Goal: Task Accomplishment & Management: Understand process/instructions

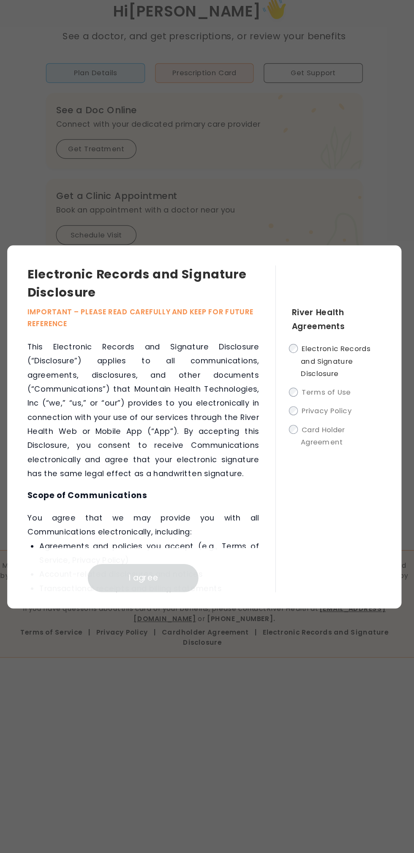
scroll to position [1, 0]
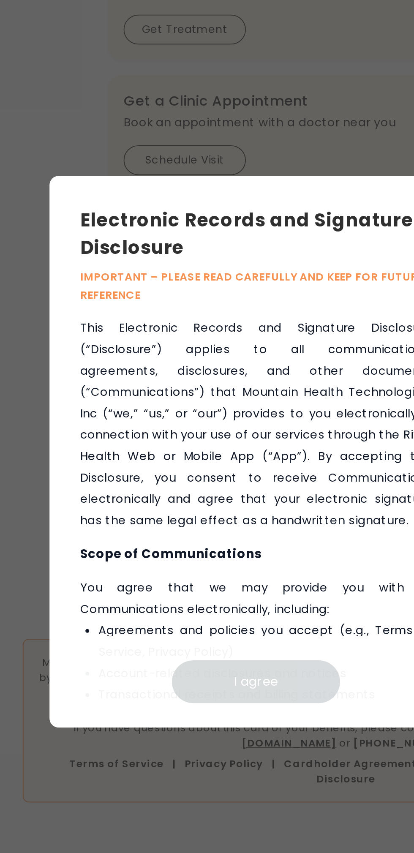
click at [155, 304] on h3 "Electronic Records and Signature Disclosure" at bounding box center [162, 306] width 208 height 30
click at [176, 328] on p "IMPORTANT – PLEASE READ CAREFULLY AND KEEP FOR FUTURE REFERENCE" at bounding box center [162, 335] width 208 height 20
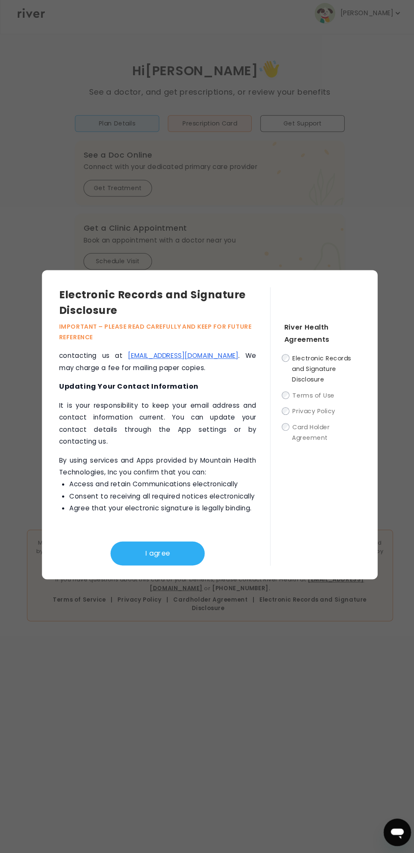
scroll to position [607, 0]
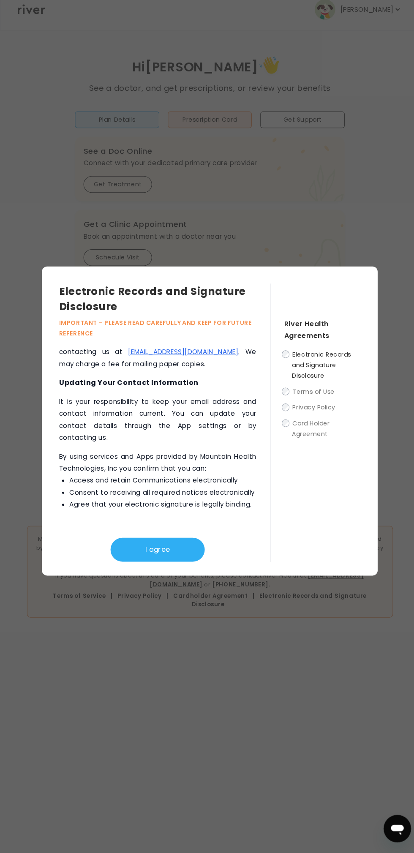
click at [173, 550] on button "I agree" at bounding box center [155, 554] width 93 height 24
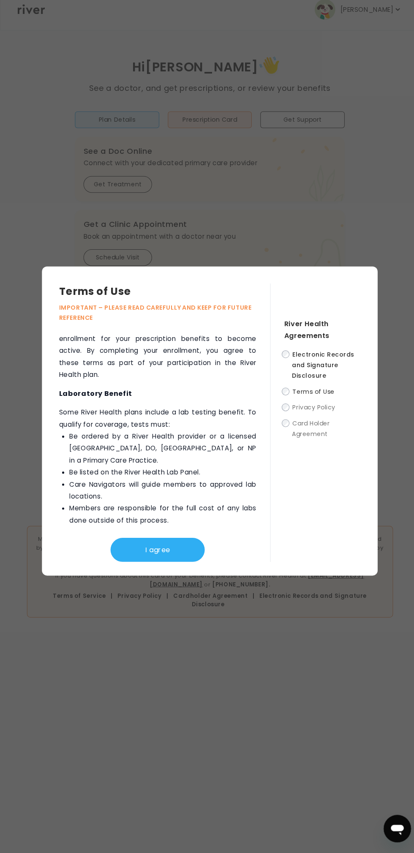
scroll to position [1736, 0]
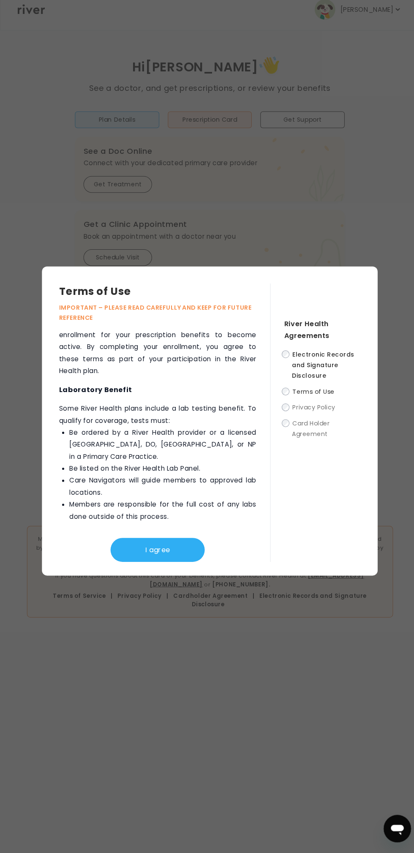
click at [160, 546] on button "I agree" at bounding box center [155, 554] width 93 height 24
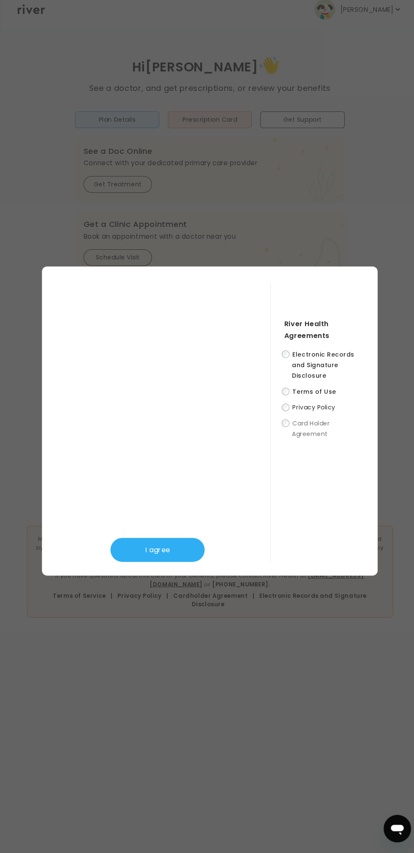
click at [179, 557] on button "I agree" at bounding box center [155, 554] width 93 height 24
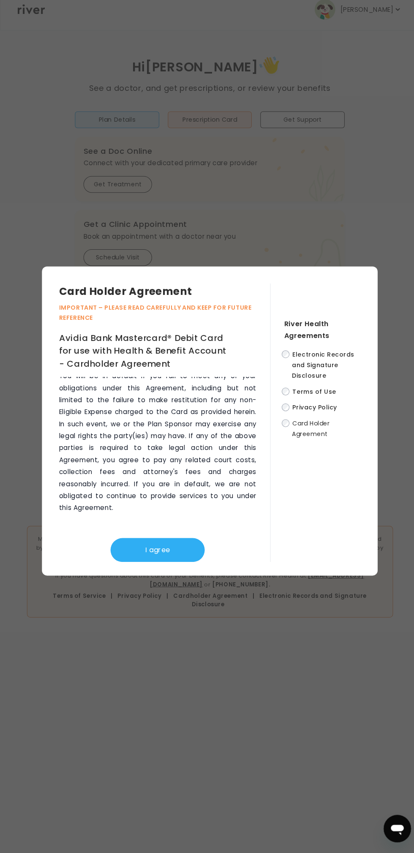
scroll to position [6532, 0]
click at [171, 549] on button "I agree" at bounding box center [155, 554] width 93 height 24
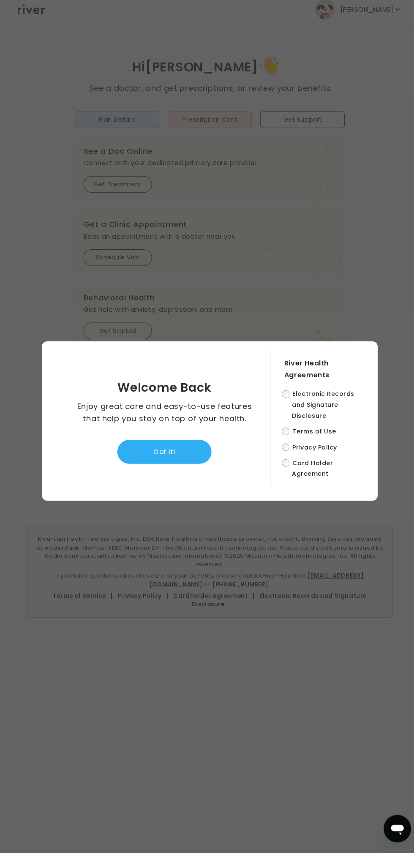
click at [192, 456] on button "Got it!" at bounding box center [162, 457] width 93 height 24
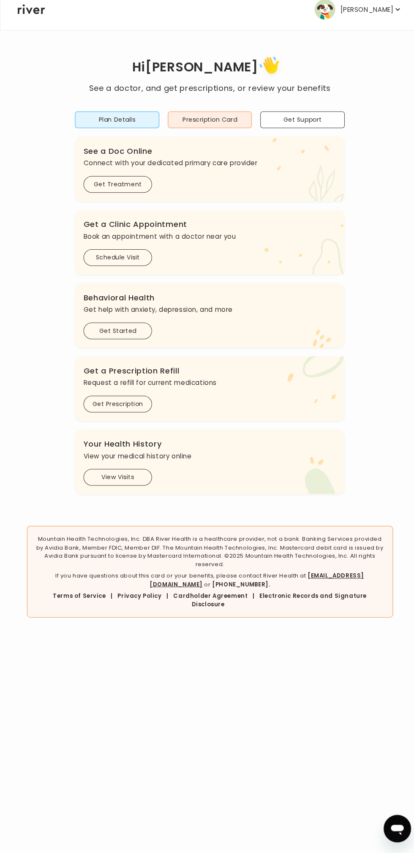
click at [127, 482] on button "View Visits" at bounding box center [116, 482] width 68 height 16
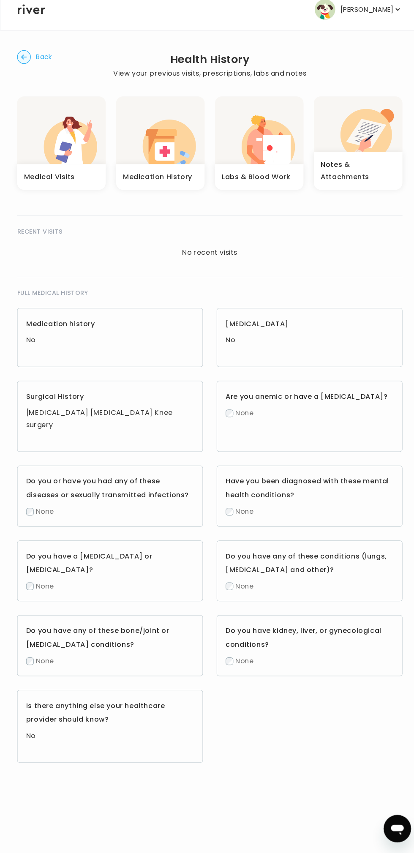
click at [259, 149] on icon "button" at bounding box center [259, 150] width 28 height 24
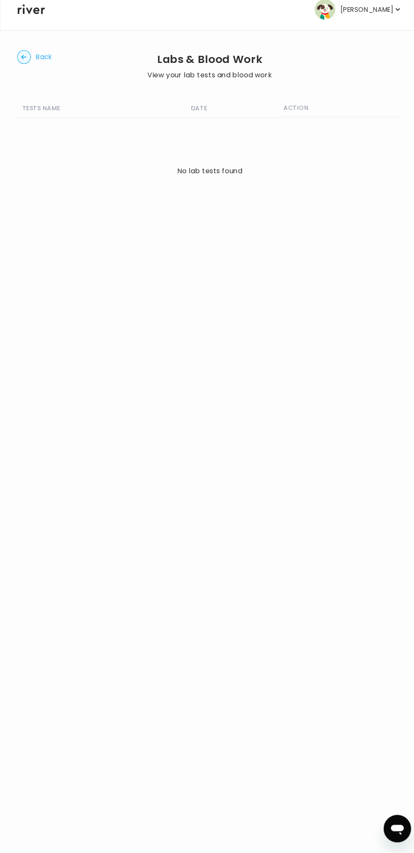
click at [40, 72] on span "Back" at bounding box center [43, 68] width 16 height 12
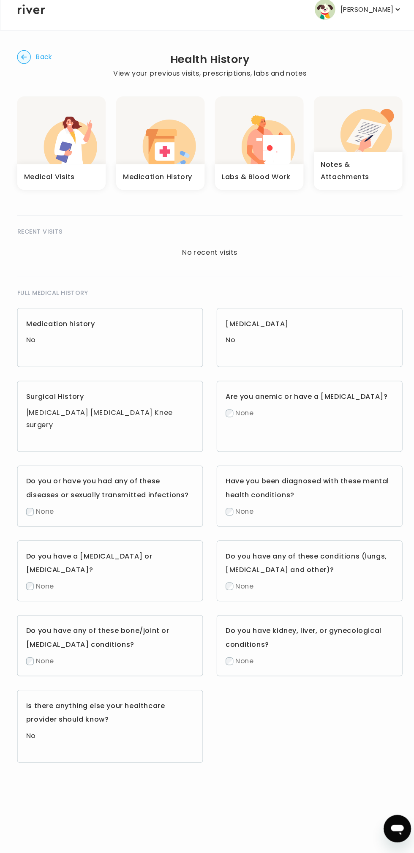
click at [51, 64] on span "Back" at bounding box center [43, 68] width 16 height 12
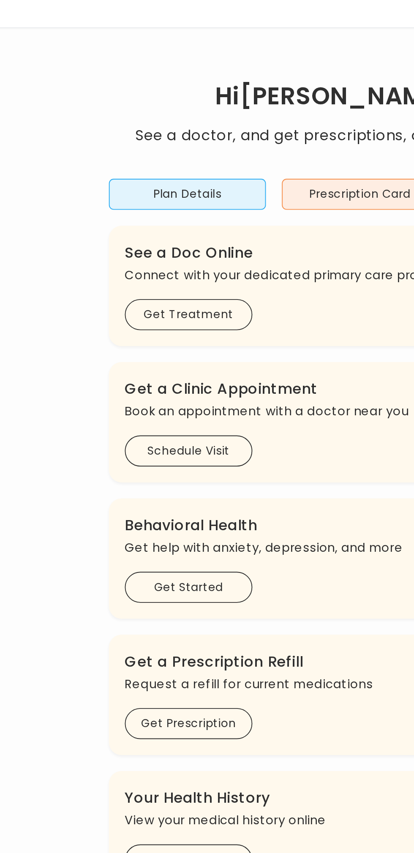
click at [137, 133] on button "Plan Details" at bounding box center [115, 129] width 83 height 16
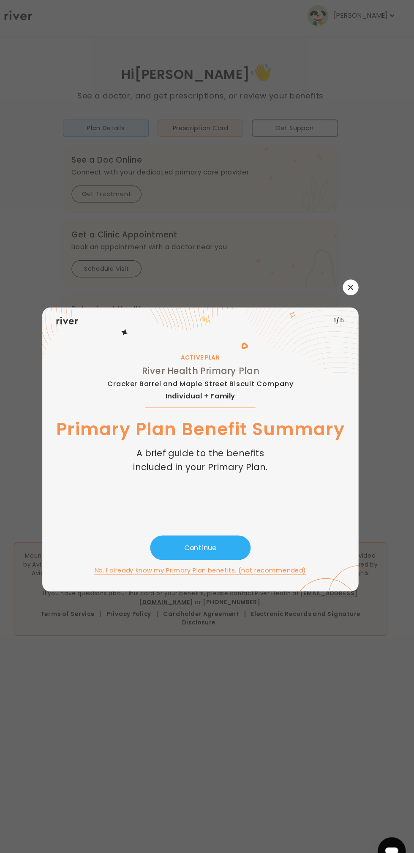
click at [220, 538] on button "Continue" at bounding box center [206, 535] width 97 height 24
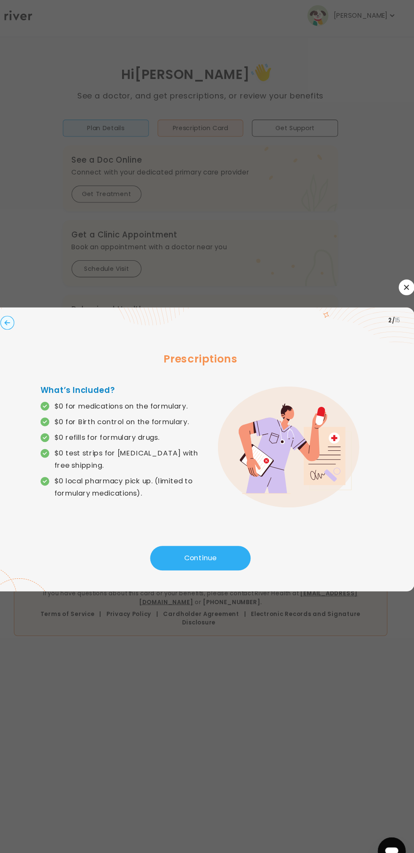
click at [226, 538] on button "Continue" at bounding box center [206, 545] width 97 height 24
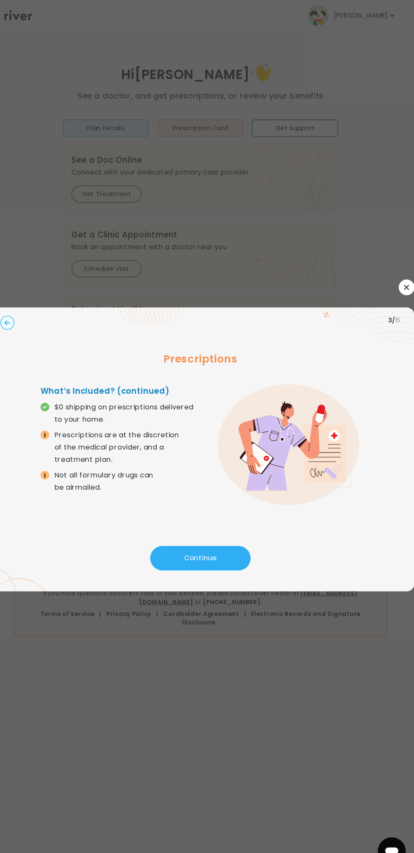
click at [210, 537] on button "Continue" at bounding box center [206, 545] width 97 height 24
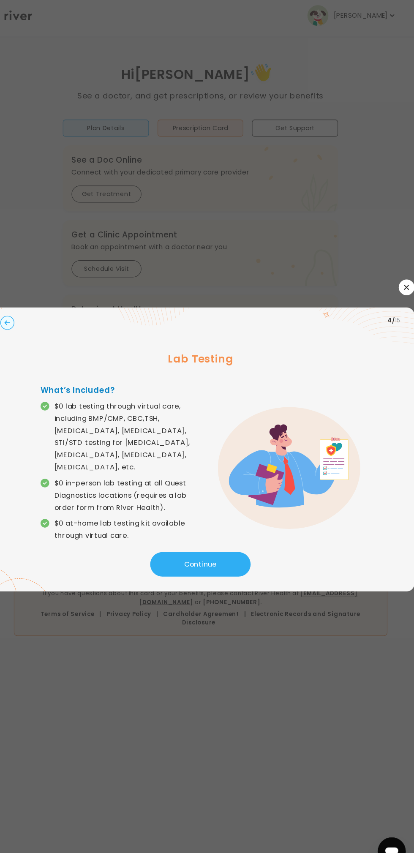
click at [231, 544] on button "Continue" at bounding box center [206, 551] width 97 height 24
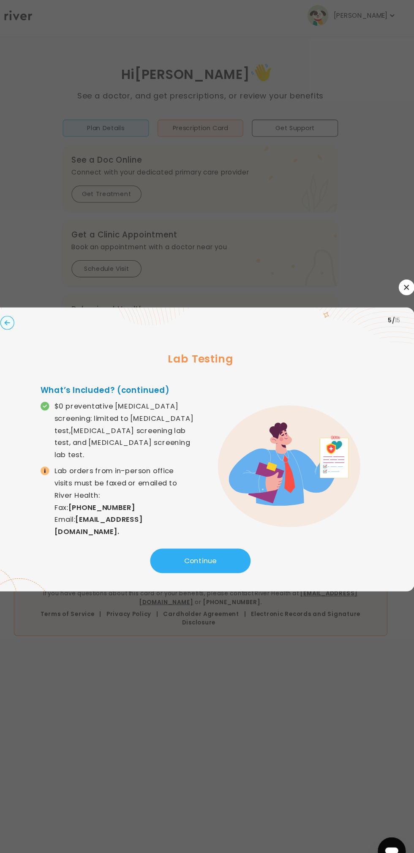
click at [229, 541] on button "Continue" at bounding box center [206, 548] width 97 height 24
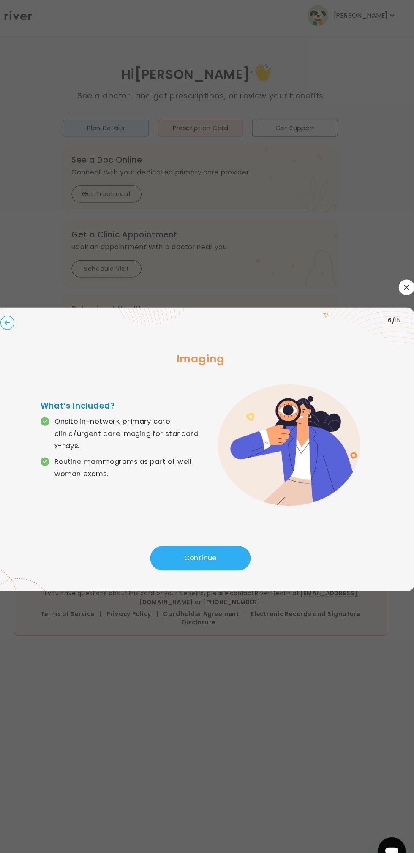
click at [234, 545] on button "Continue" at bounding box center [206, 545] width 97 height 24
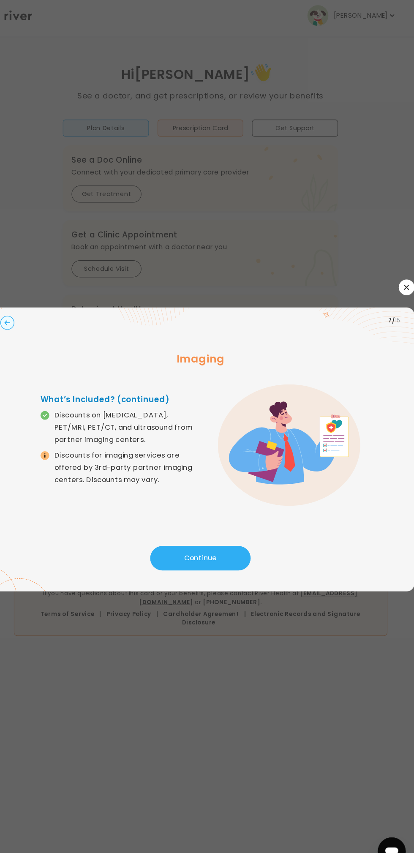
click at [229, 549] on button "Continue" at bounding box center [206, 545] width 97 height 24
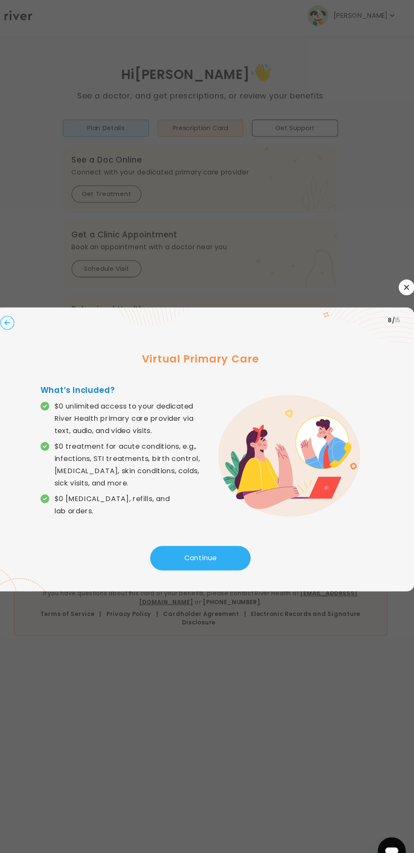
click at [234, 543] on button "Continue" at bounding box center [206, 545] width 97 height 24
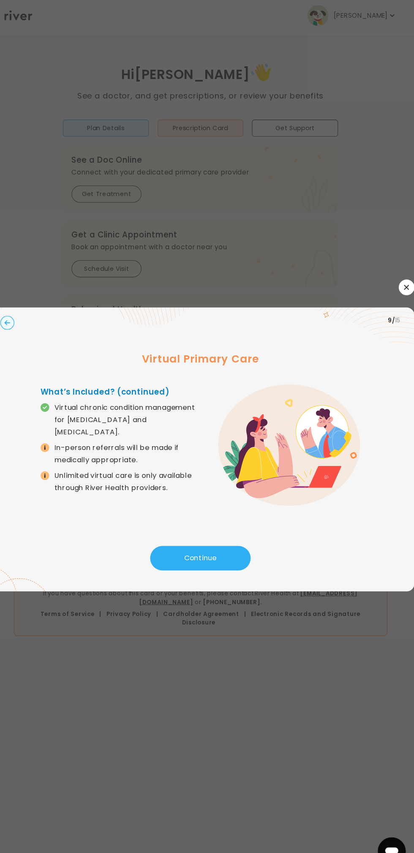
click at [221, 543] on button "Continue" at bounding box center [206, 545] width 97 height 24
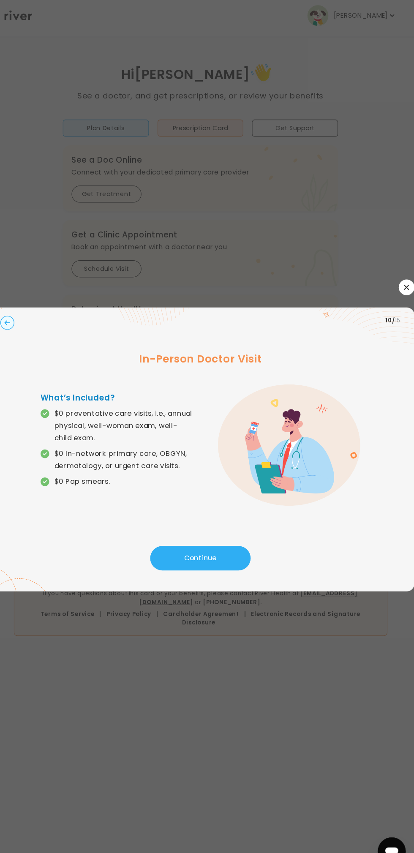
click at [228, 539] on button "Continue" at bounding box center [206, 545] width 97 height 24
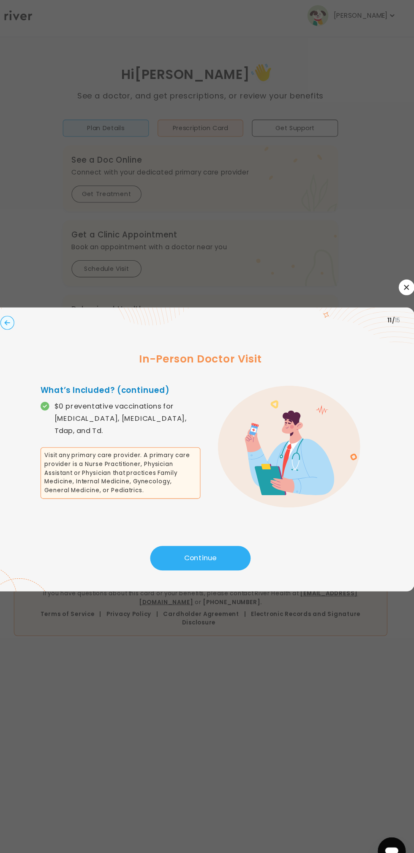
click at [227, 542] on button "Continue" at bounding box center [206, 545] width 97 height 24
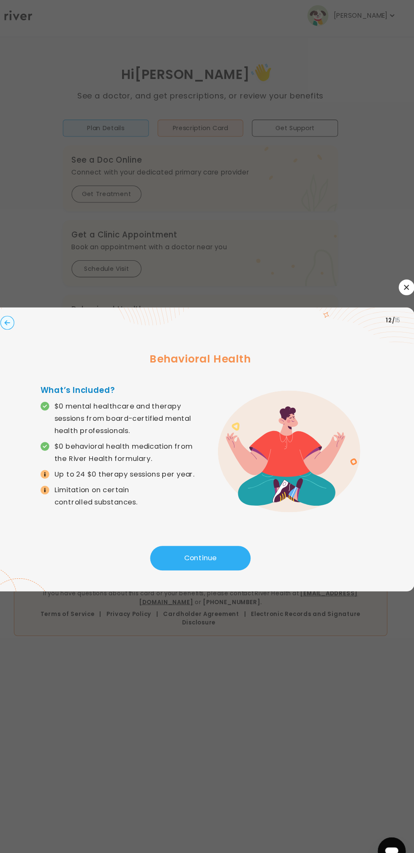
click at [228, 535] on button "Continue" at bounding box center [206, 545] width 97 height 24
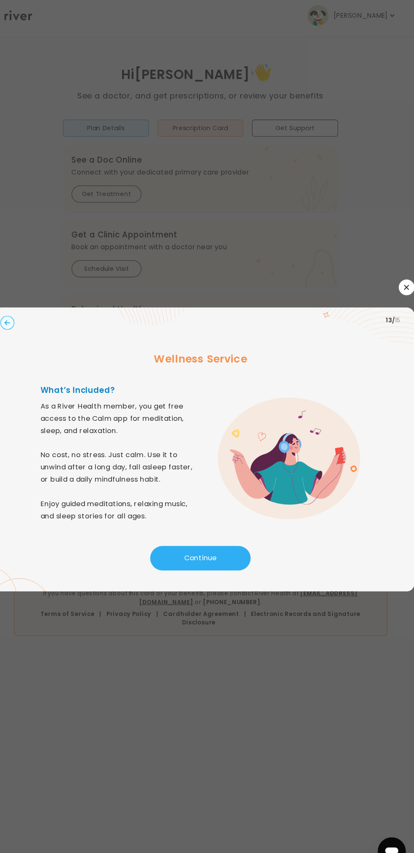
click at [406, 282] on icon "button" at bounding box center [406, 283] width 5 height 5
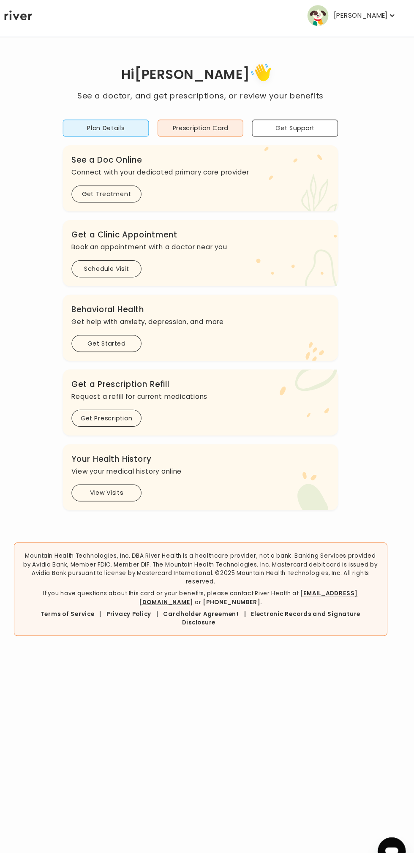
click at [220, 130] on button "Prescription Card" at bounding box center [207, 129] width 83 height 16
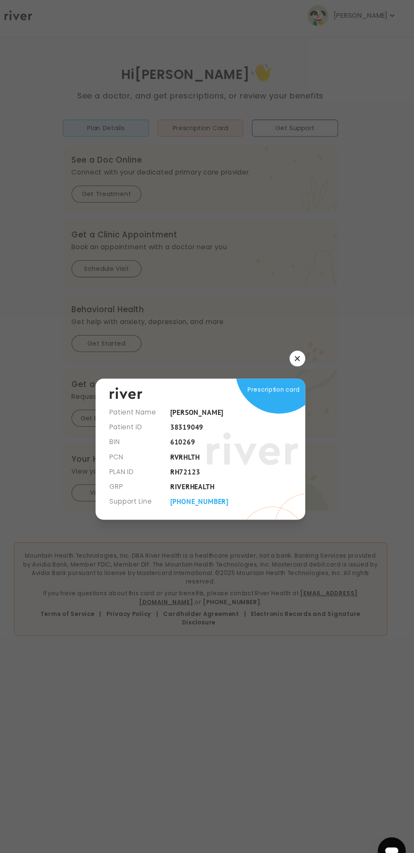
click at [288, 352] on div at bounding box center [207, 352] width 203 height 15
click at [295, 354] on button "button" at bounding box center [300, 352] width 15 height 15
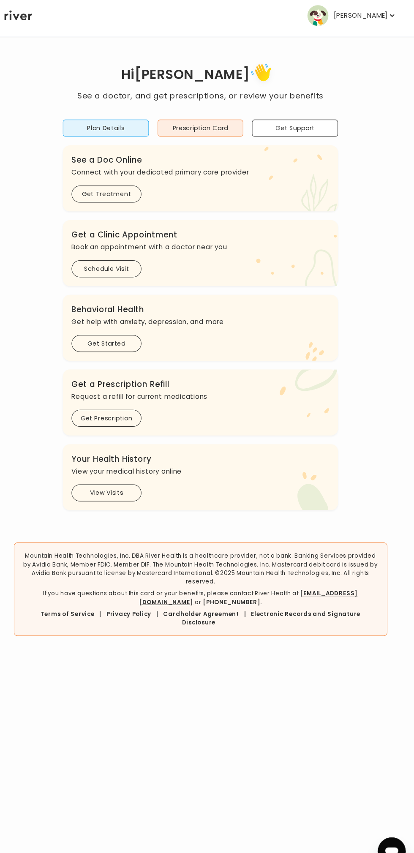
click at [137, 336] on button "Get Started" at bounding box center [116, 337] width 68 height 16
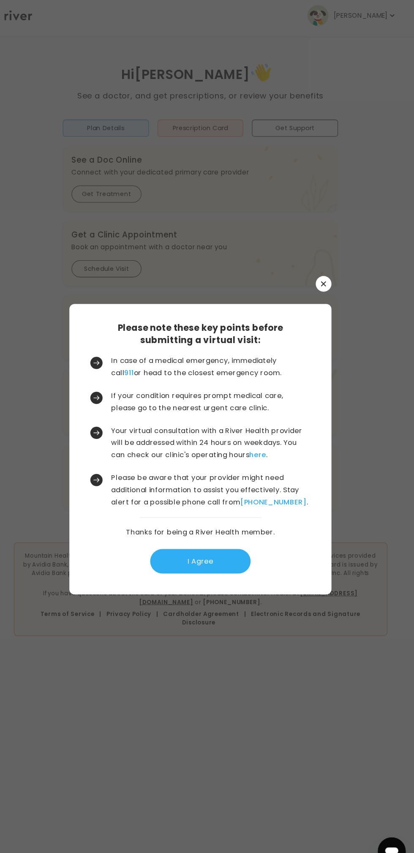
click at [231, 550] on button "I Agree" at bounding box center [206, 548] width 97 height 24
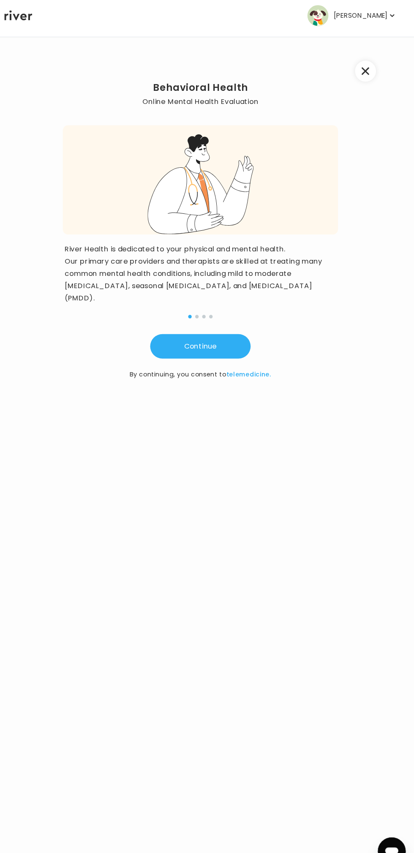
click at [237, 344] on button "Continue" at bounding box center [206, 341] width 97 height 24
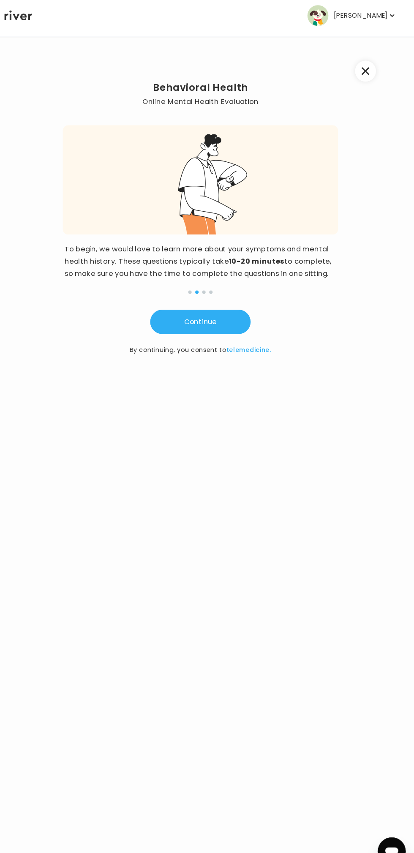
click at [366, 71] on icon "button" at bounding box center [367, 75] width 8 height 8
